Goal: Register for event/course

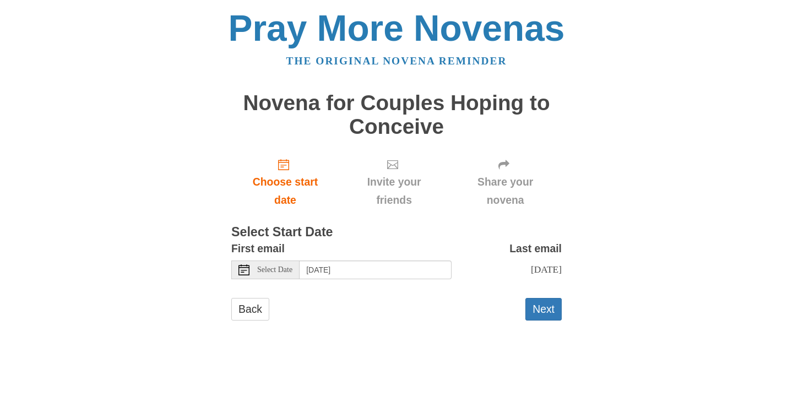
click at [280, 272] on span "Select Date" at bounding box center [274, 270] width 35 height 8
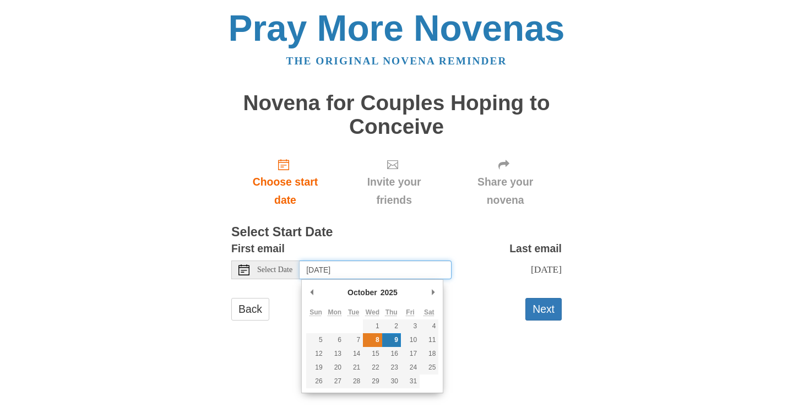
type input "[DATE]"
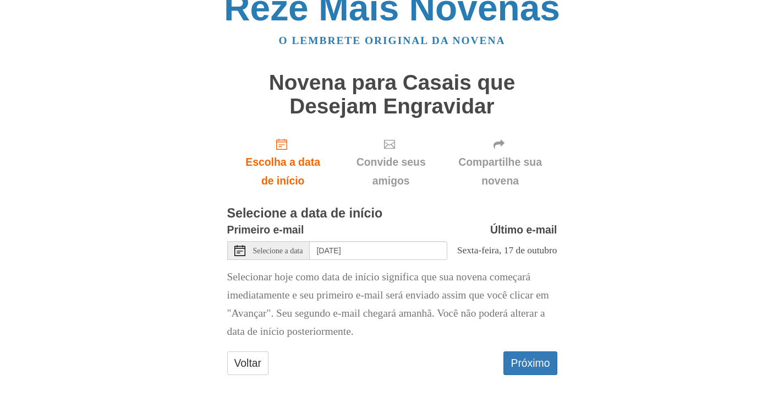
scroll to position [49, 0]
click at [533, 359] on font "Próximo" at bounding box center [530, 363] width 39 height 12
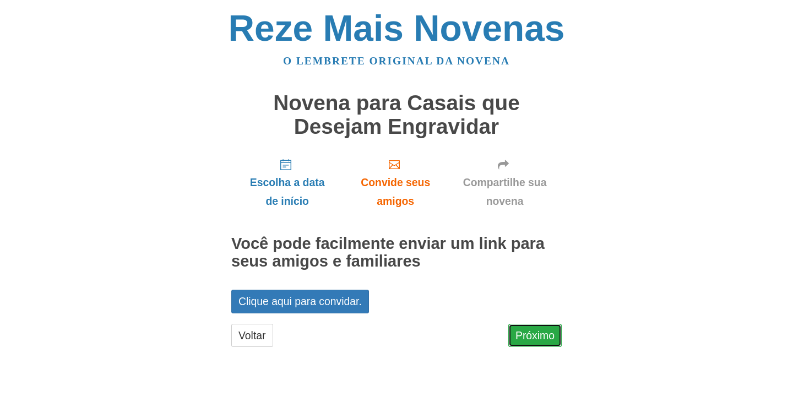
click at [548, 335] on font "Próximo" at bounding box center [534, 335] width 39 height 12
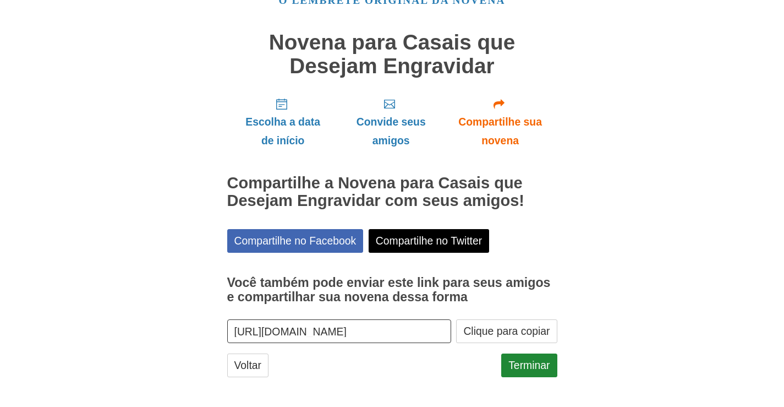
scroll to position [63, 0]
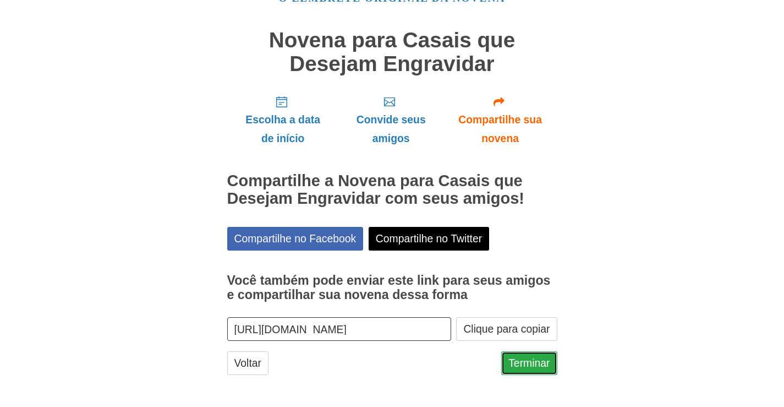
click at [548, 366] on font "Terminar" at bounding box center [529, 363] width 41 height 12
